Goal: Entertainment & Leisure: Consume media (video, audio)

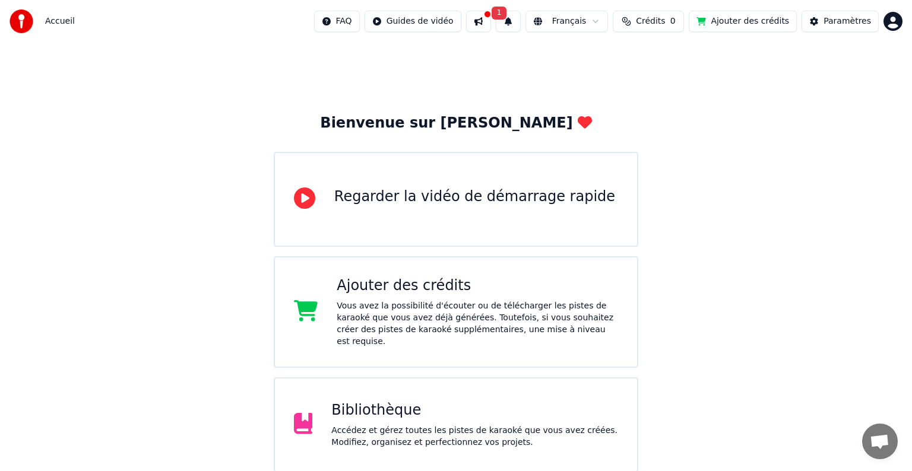
click at [887, 17] on html "Accueil FAQ Guides de vidéo 1 Français Crédits 0 Ajouter des crédits Paramètres…" at bounding box center [456, 291] width 912 height 582
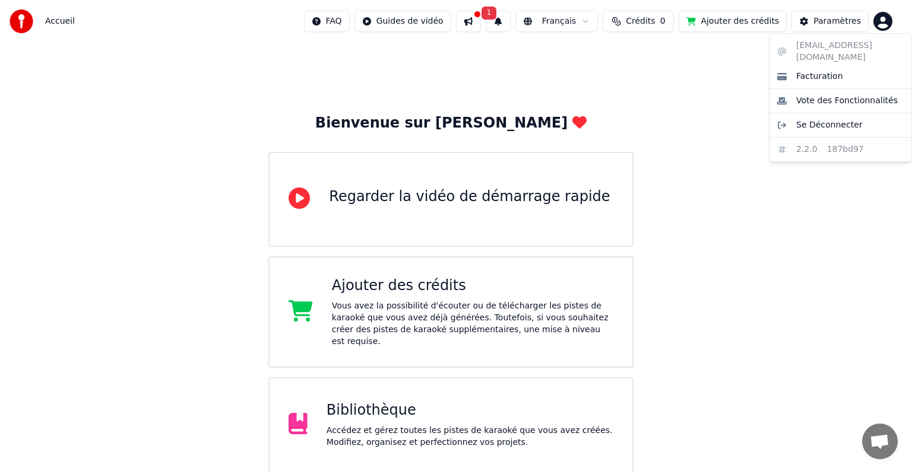
click at [321, 385] on html "Accueil FAQ Guides de vidéo 1 Français Crédits 0 Ajouter des crédits Paramètres…" at bounding box center [456, 291] width 912 height 582
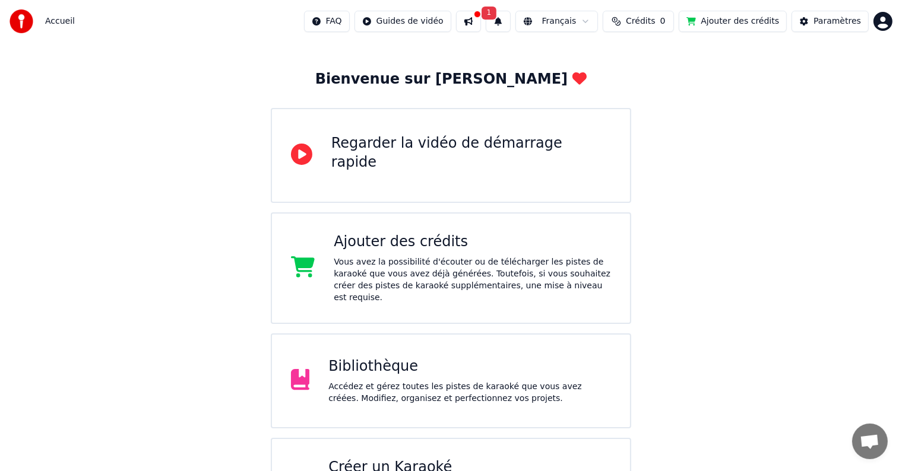
scroll to position [97, 0]
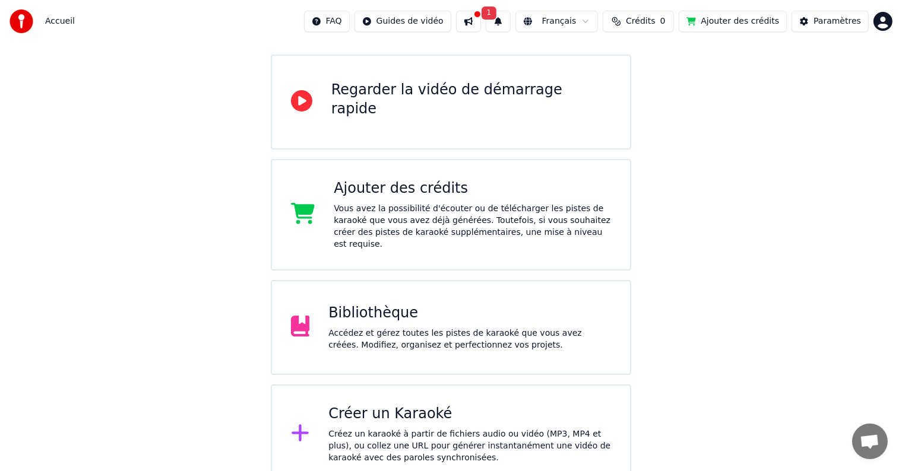
click at [414, 328] on div "Accédez et gérez toutes les pistes de karaoké que vous avez créées. Modifiez, o…" at bounding box center [469, 340] width 283 height 24
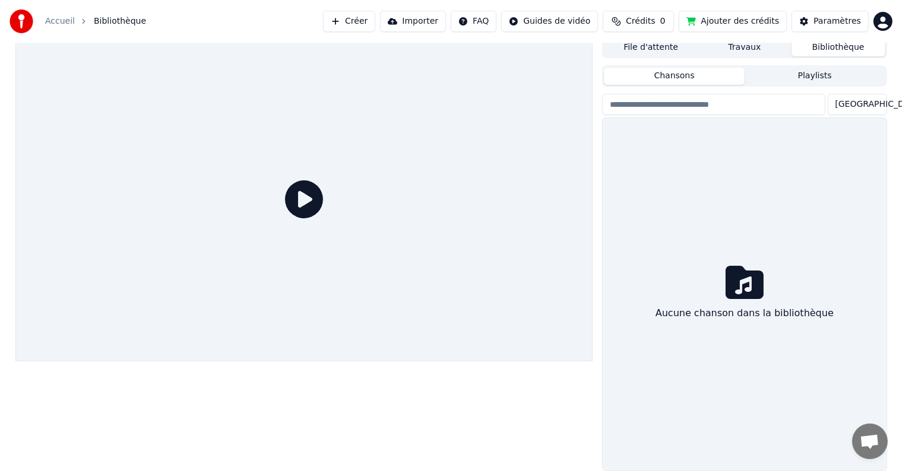
click at [414, 317] on div at bounding box center [304, 199] width 578 height 325
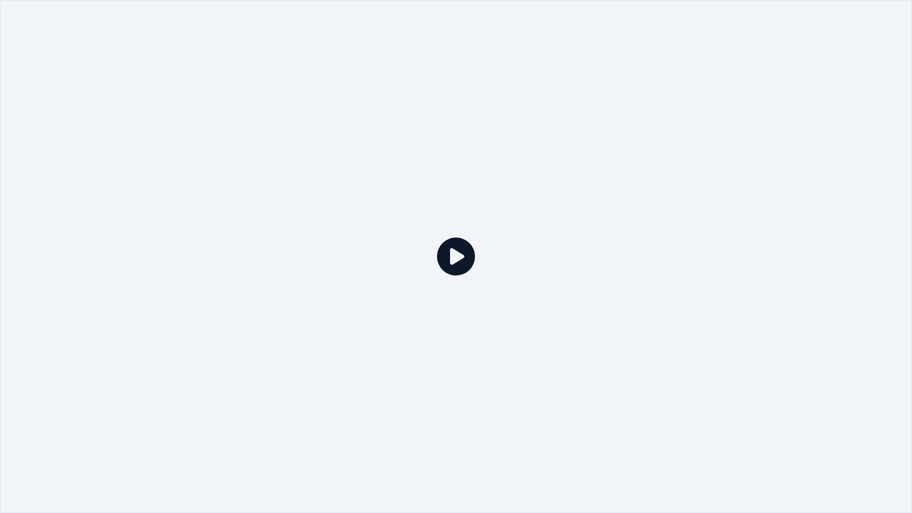
click at [424, 275] on div at bounding box center [456, 256] width 912 height 513
click at [475, 241] on div at bounding box center [456, 256] width 912 height 513
click at [459, 260] on icon at bounding box center [456, 256] width 38 height 38
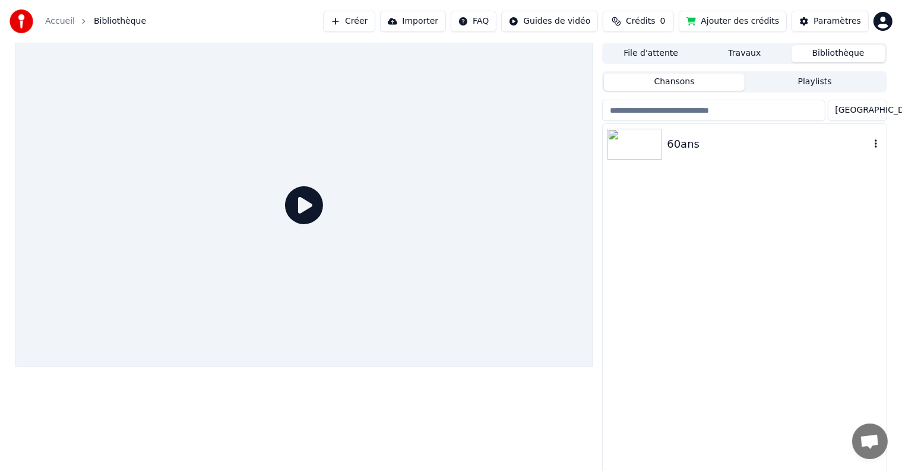
click at [732, 158] on div "60ans" at bounding box center [744, 144] width 283 height 40
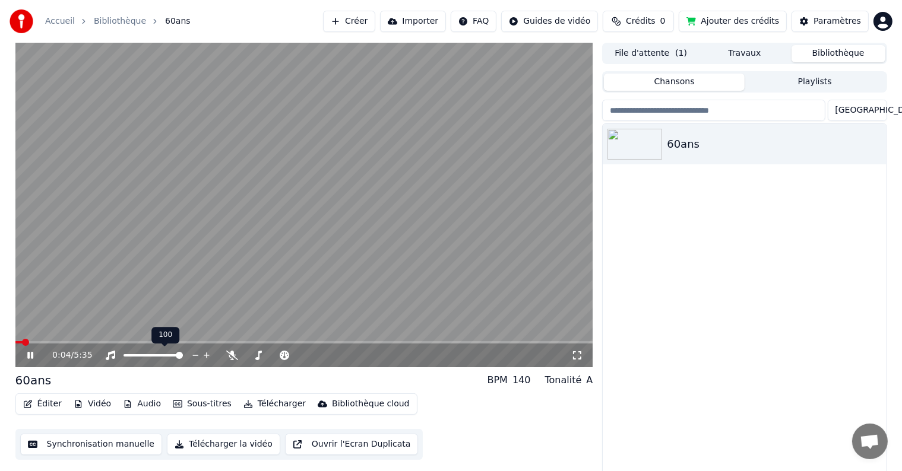
drag, startPoint x: 166, startPoint y: 359, endPoint x: 154, endPoint y: 350, distance: 14.8
click at [154, 353] on div at bounding box center [164, 356] width 96 height 12
click at [154, 350] on div at bounding box center [164, 356] width 96 height 12
click at [151, 353] on div at bounding box center [164, 356] width 96 height 12
click at [142, 354] on span at bounding box center [133, 355] width 20 height 2
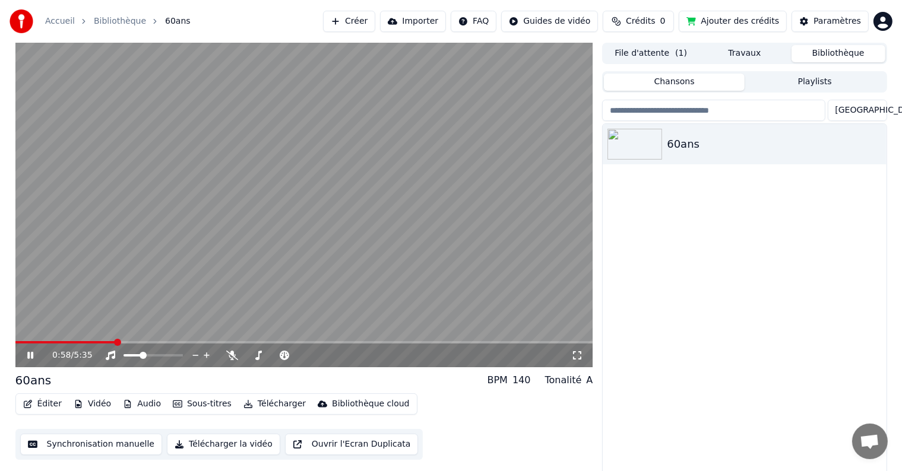
click at [114, 343] on span at bounding box center [304, 342] width 578 height 2
drag, startPoint x: 112, startPoint y: 340, endPoint x: 103, endPoint y: 342, distance: 9.2
click at [112, 340] on video at bounding box center [304, 205] width 578 height 325
click at [100, 343] on span at bounding box center [67, 342] width 104 height 2
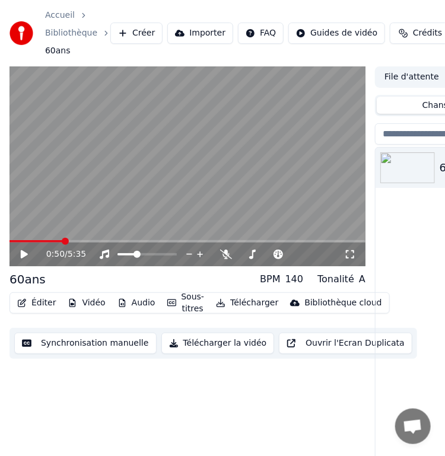
click at [23, 258] on icon at bounding box center [24, 255] width 7 height 8
click at [26, 256] on icon at bounding box center [24, 254] width 6 height 7
click at [21, 255] on icon at bounding box center [24, 255] width 7 height 8
click at [85, 242] on span at bounding box center [187, 241] width 356 height 2
click at [122, 243] on span at bounding box center [119, 241] width 7 height 7
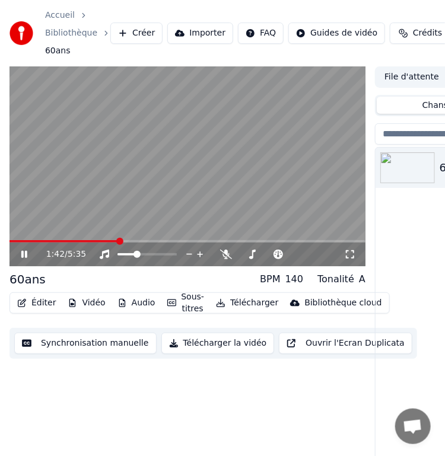
click at [126, 243] on div "1:42 / 5:35" at bounding box center [187, 255] width 356 height 24
click at [126, 240] on span at bounding box center [187, 241] width 356 height 2
click at [134, 240] on span at bounding box center [187, 241] width 356 height 2
click at [142, 242] on span at bounding box center [187, 241] width 356 height 2
click at [25, 253] on icon at bounding box center [24, 254] width 6 height 7
